Goal: Information Seeking & Learning: Learn about a topic

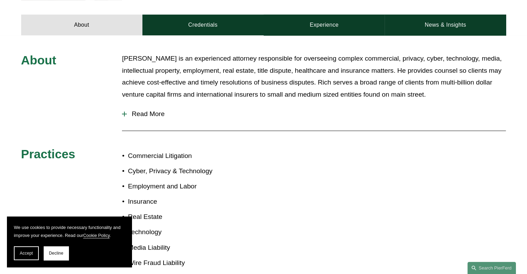
scroll to position [277, 0]
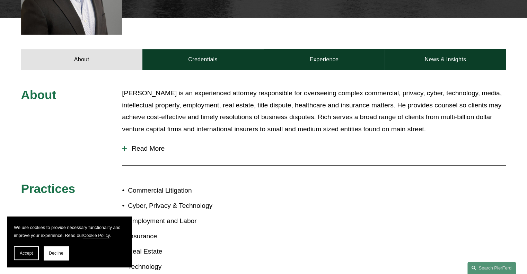
click at [124, 146] on div at bounding box center [124, 148] width 1 height 5
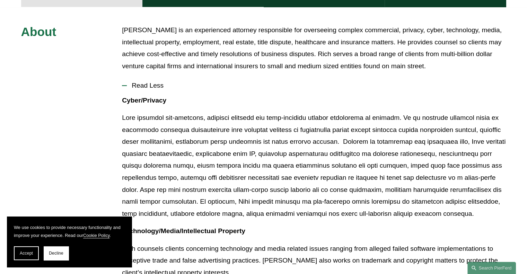
scroll to position [243, 0]
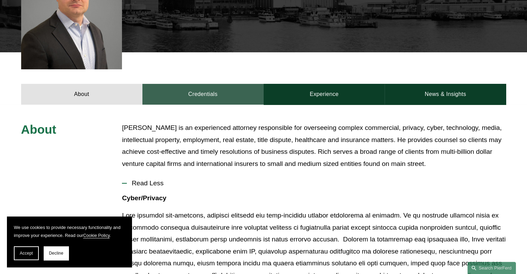
click at [196, 84] on link "Credentials" at bounding box center [202, 94] width 121 height 21
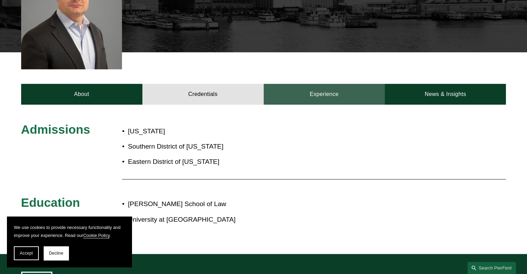
click at [307, 84] on link "Experience" at bounding box center [324, 94] width 121 height 21
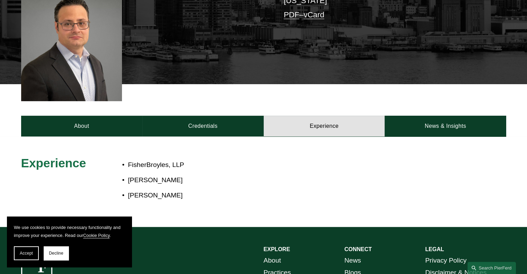
scroll to position [104, 0]
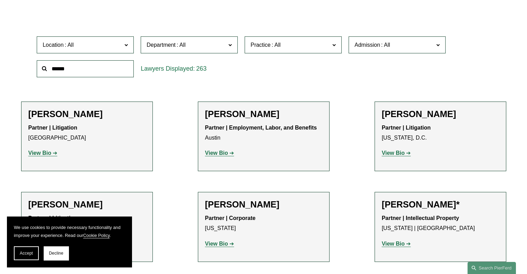
scroll to position [277, 0]
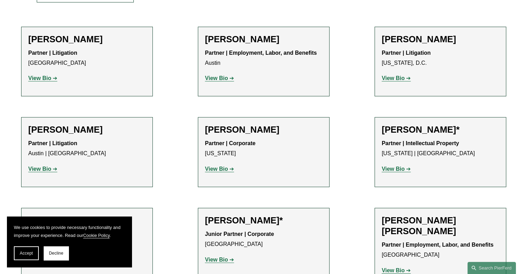
click at [41, 78] on strong "View Bio" at bounding box center [39, 78] width 23 height 6
click at [211, 78] on strong "View Bio" at bounding box center [216, 78] width 23 height 6
click at [401, 79] on strong "View Bio" at bounding box center [393, 78] width 23 height 6
click at [80, 148] on p "Partner | Litigation Austin | Dallas" at bounding box center [86, 149] width 117 height 20
drag, startPoint x: 44, startPoint y: 170, endPoint x: 38, endPoint y: 170, distance: 6.3
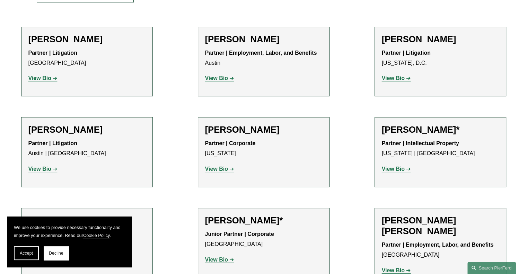
click at [44, 170] on strong "View Bio" at bounding box center [39, 169] width 23 height 6
click at [219, 169] on strong "View Bio" at bounding box center [216, 169] width 23 height 6
click at [402, 170] on strong "View Bio" at bounding box center [393, 169] width 23 height 6
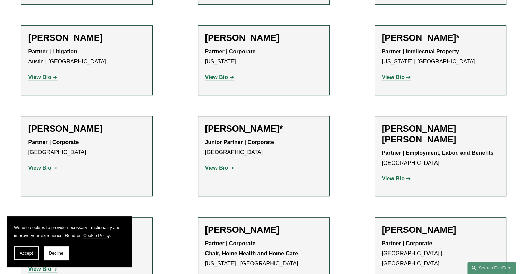
scroll to position [381, 0]
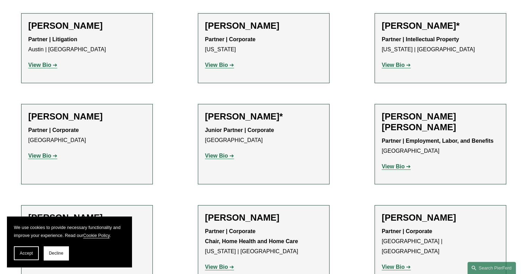
click at [44, 159] on strong "View Bio" at bounding box center [39, 156] width 23 height 6
click at [225, 155] on strong "View Bio" at bounding box center [216, 156] width 23 height 6
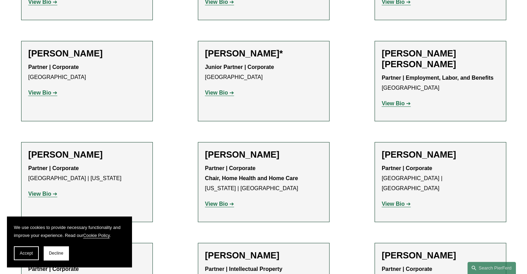
scroll to position [451, 0]
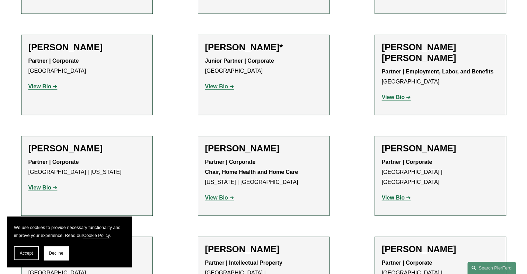
click at [394, 97] on strong "View Bio" at bounding box center [393, 97] width 23 height 6
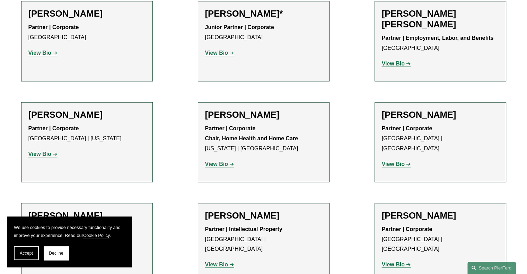
scroll to position [520, 0]
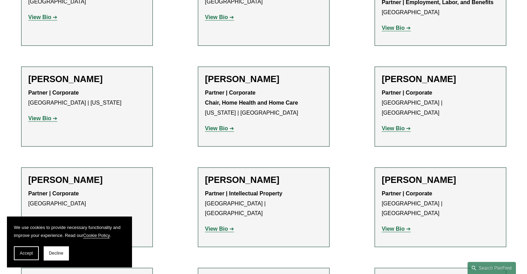
click at [40, 119] on strong "View Bio" at bounding box center [39, 118] width 23 height 6
click at [214, 130] on strong "View Bio" at bounding box center [216, 129] width 23 height 6
click at [388, 126] on strong "View Bio" at bounding box center [393, 129] width 23 height 6
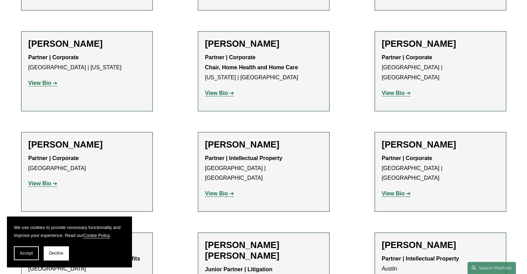
scroll to position [589, 0]
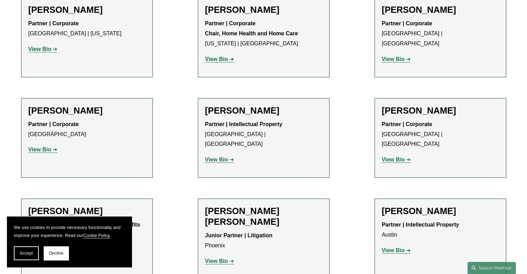
click at [47, 151] on strong "View Bio" at bounding box center [39, 150] width 23 height 6
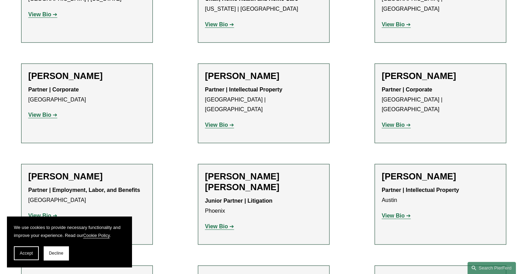
click at [220, 122] on strong "View Bio" at bounding box center [216, 125] width 23 height 6
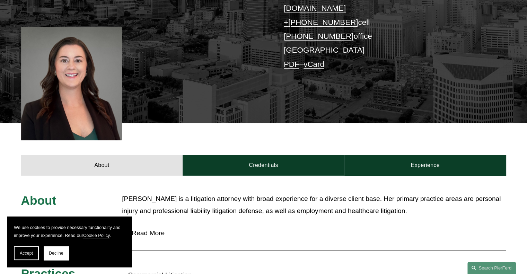
scroll to position [208, 0]
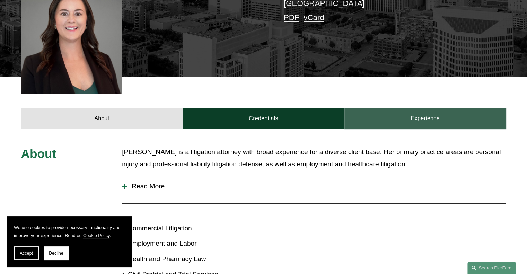
click at [424, 108] on link "Experience" at bounding box center [426, 118] width 162 height 21
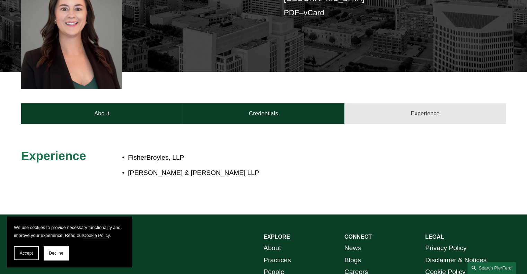
scroll to position [243, 0]
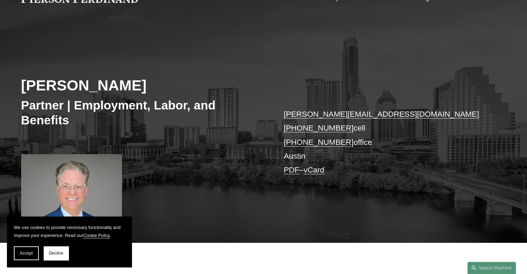
scroll to position [139, 0]
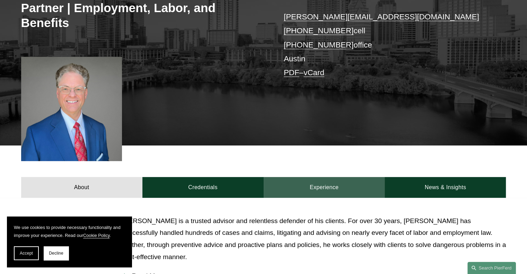
click at [313, 184] on link "Experience" at bounding box center [324, 187] width 121 height 21
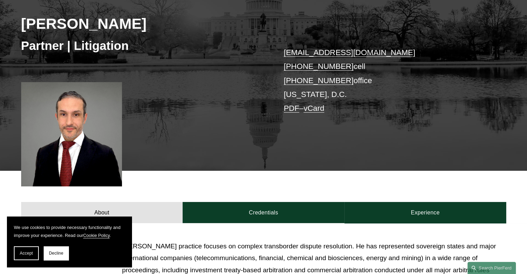
scroll to position [104, 0]
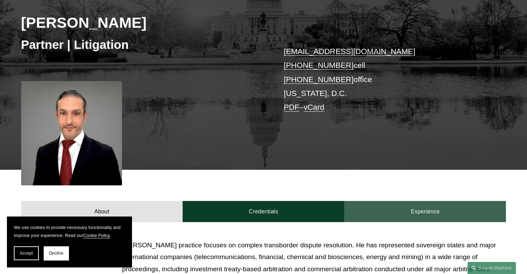
click at [391, 212] on link "Experience" at bounding box center [426, 211] width 162 height 21
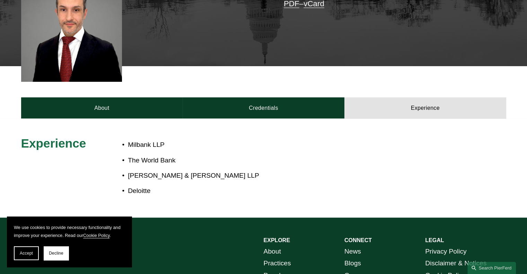
scroll to position [208, 0]
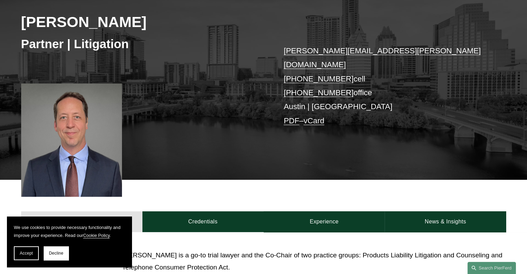
scroll to position [173, 0]
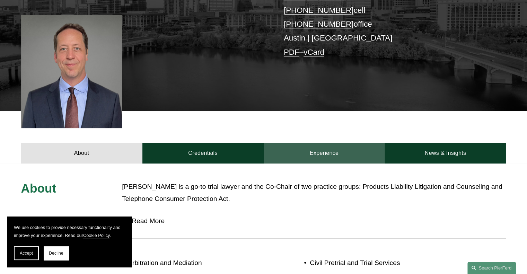
click at [326, 149] on link "Experience" at bounding box center [324, 153] width 121 height 21
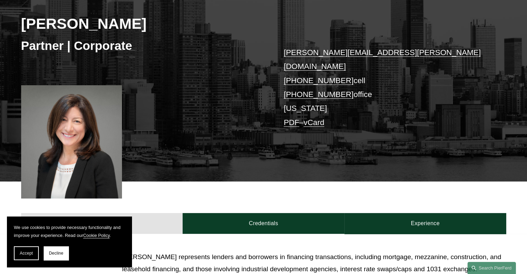
scroll to position [104, 0]
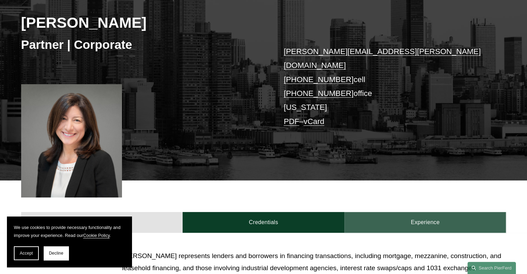
click at [404, 212] on link "Experience" at bounding box center [426, 222] width 162 height 21
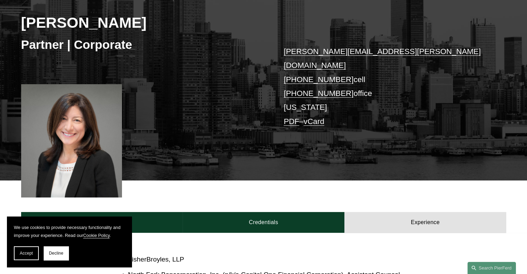
scroll to position [173, 0]
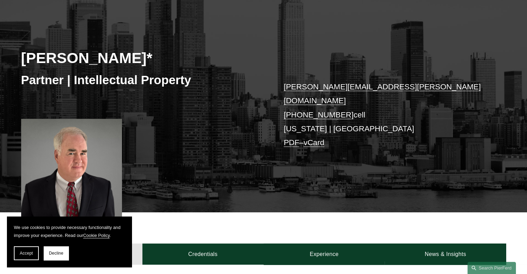
scroll to position [69, 0]
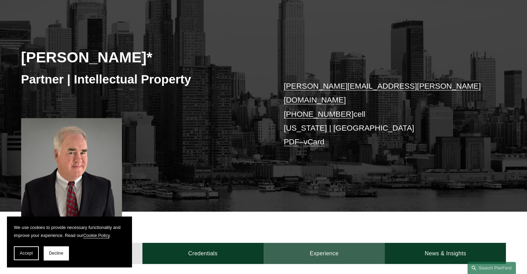
drag, startPoint x: 325, startPoint y: 238, endPoint x: 318, endPoint y: 240, distance: 6.8
click at [324, 243] on link "Experience" at bounding box center [324, 253] width 121 height 21
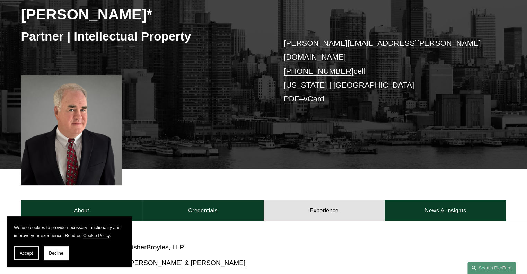
scroll to position [173, 0]
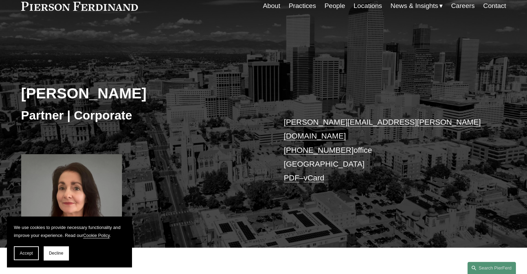
scroll to position [69, 0]
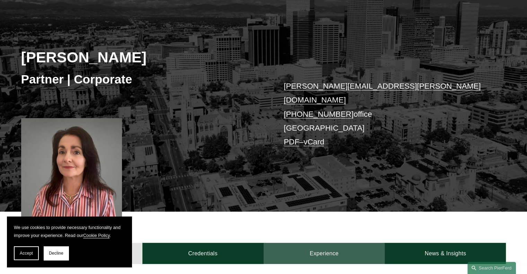
click at [347, 243] on link "Experience" at bounding box center [324, 253] width 121 height 21
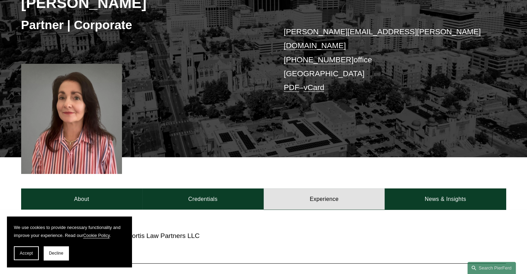
scroll to position [173, 0]
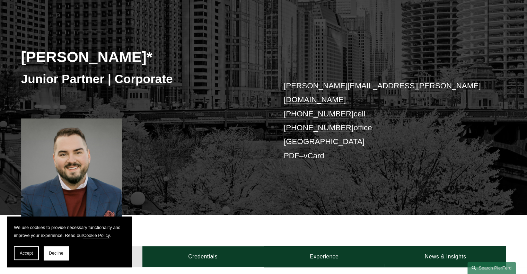
scroll to position [104, 0]
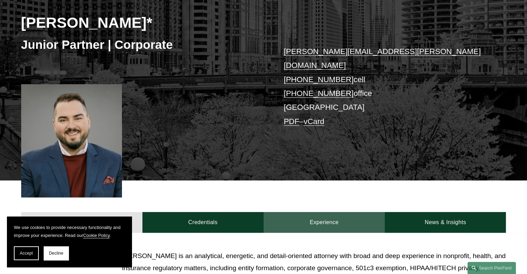
click at [319, 212] on link "Experience" at bounding box center [324, 222] width 121 height 21
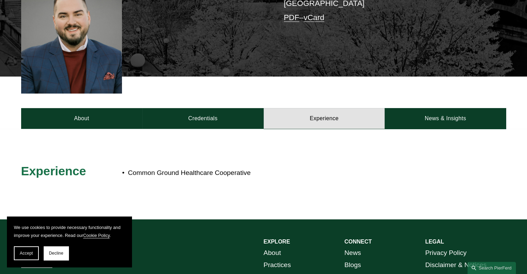
scroll to position [69, 0]
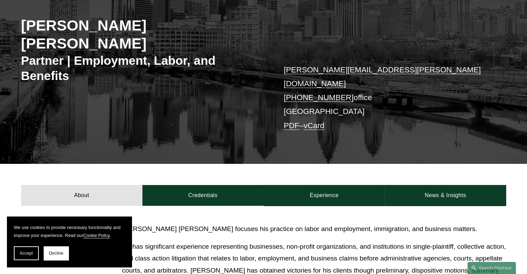
scroll to position [139, 0]
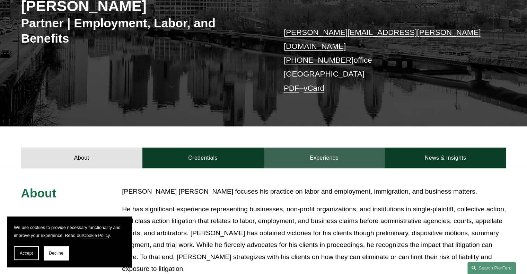
click at [337, 148] on link "Experience" at bounding box center [324, 158] width 121 height 21
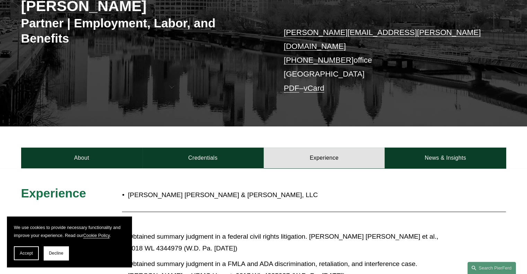
click at [13, 127] on div "About Credentials Experience News & Insights" at bounding box center [263, 148] width 527 height 42
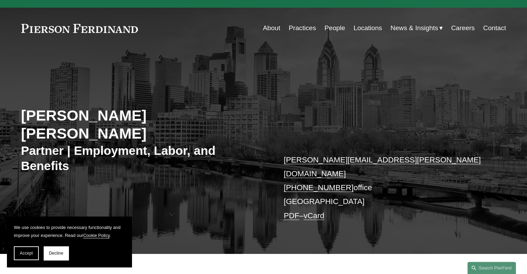
scroll to position [0, 0]
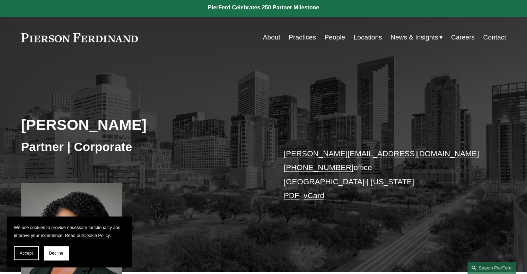
scroll to position [139, 0]
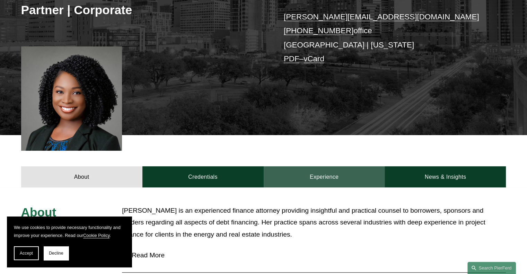
click at [334, 181] on link "Experience" at bounding box center [324, 176] width 121 height 21
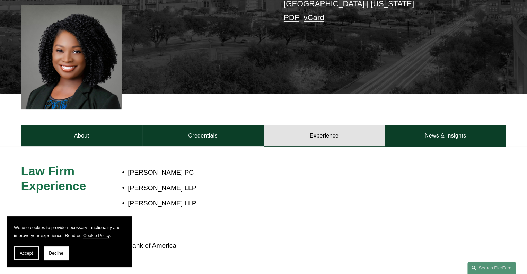
scroll to position [243, 0]
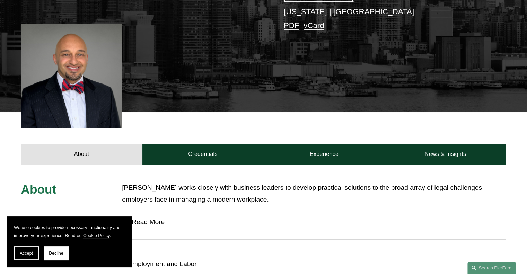
scroll to position [173, 0]
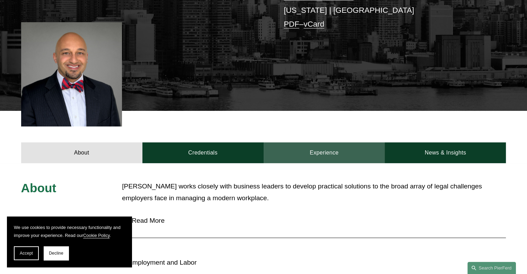
click at [325, 156] on link "Experience" at bounding box center [324, 152] width 121 height 21
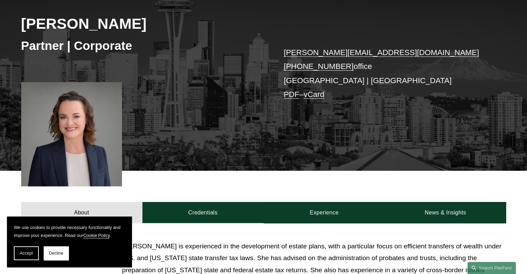
scroll to position [104, 0]
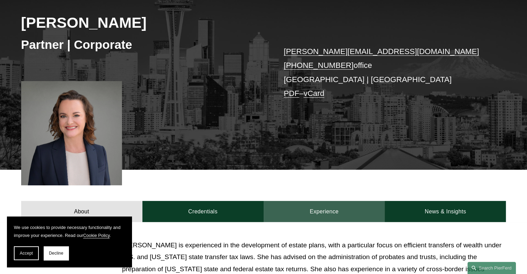
click at [306, 214] on link "Experience" at bounding box center [324, 211] width 121 height 21
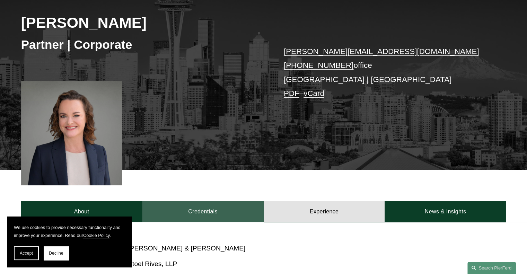
scroll to position [208, 0]
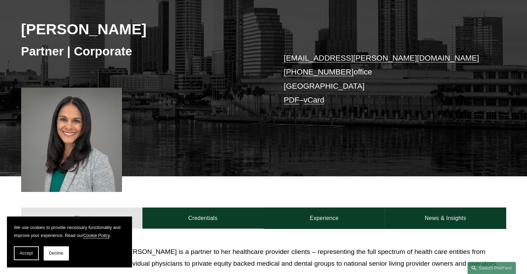
scroll to position [104, 0]
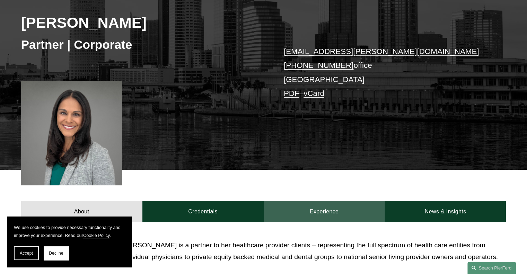
click at [328, 209] on link "Experience" at bounding box center [324, 211] width 121 height 21
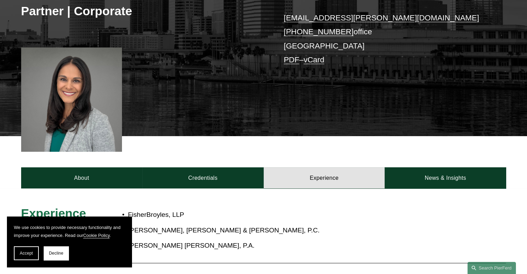
scroll to position [208, 0]
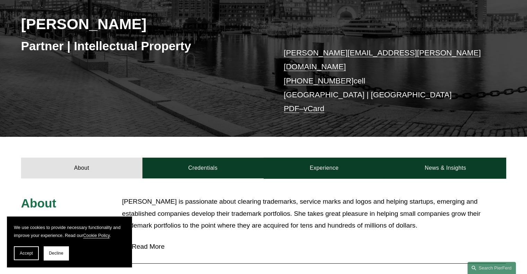
scroll to position [104, 0]
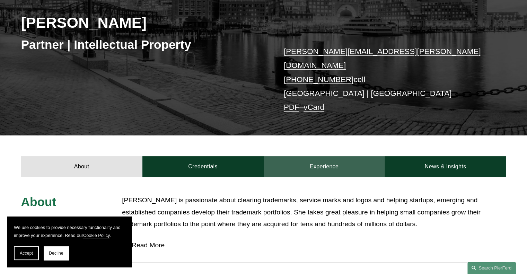
click at [323, 156] on link "Experience" at bounding box center [324, 166] width 121 height 21
